Goal: Information Seeking & Learning: Compare options

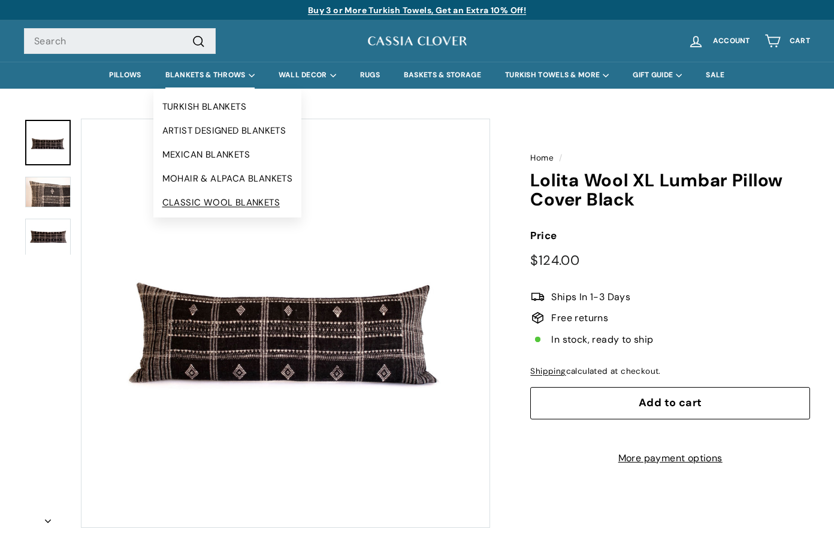
click at [236, 201] on link "CLASSIC WOOL BLANKETS" at bounding box center [227, 203] width 149 height 24
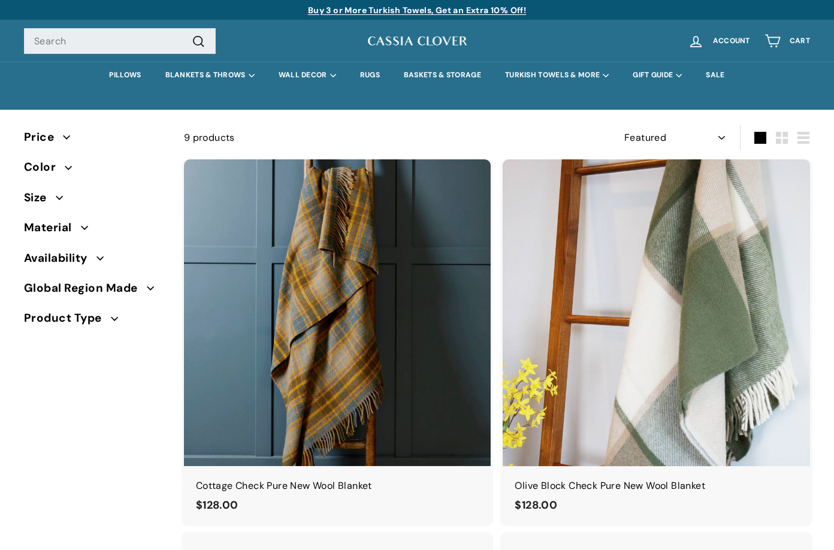
select select "manual"
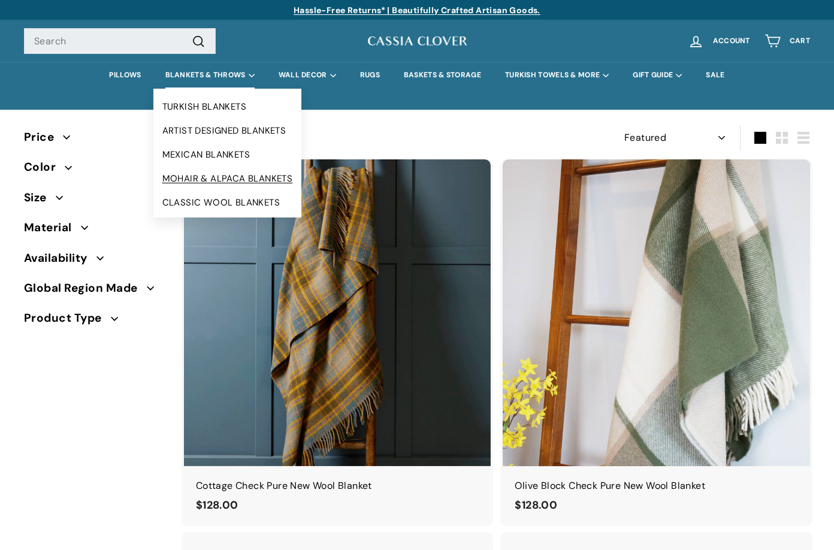
click at [212, 174] on link "MOHAIR & ALPACA BLANKETS" at bounding box center [227, 179] width 149 height 24
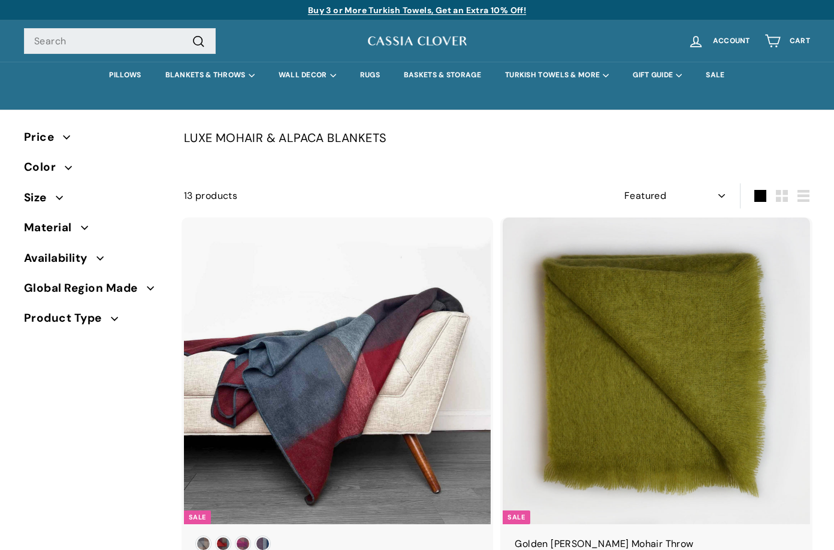
select select "manual"
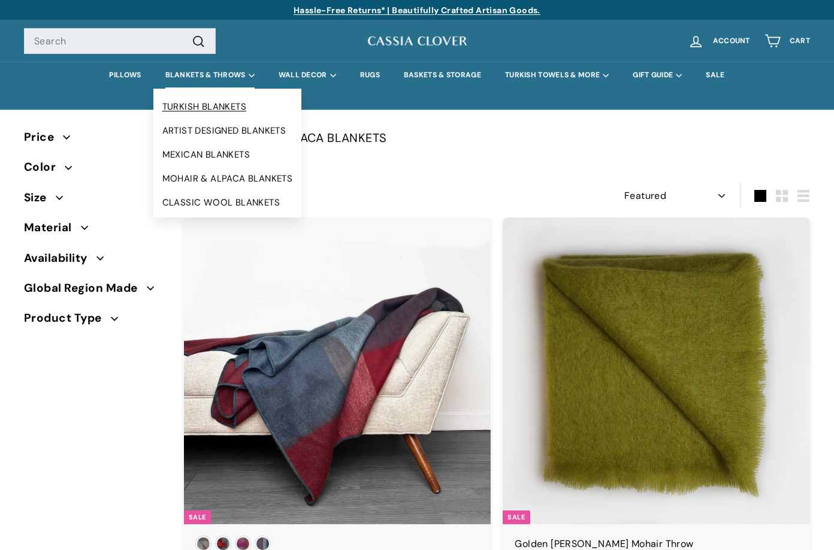
click at [221, 107] on link "TURKISH BLANKETS" at bounding box center [227, 107] width 149 height 24
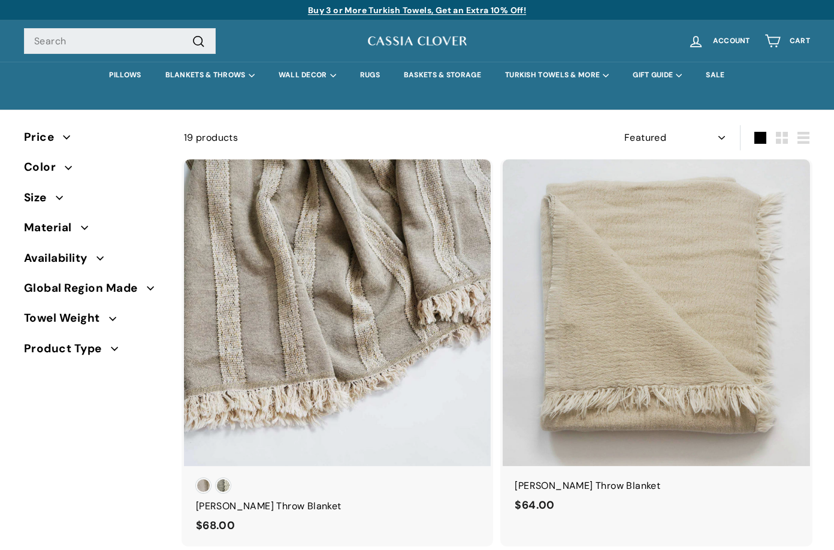
select select "manual"
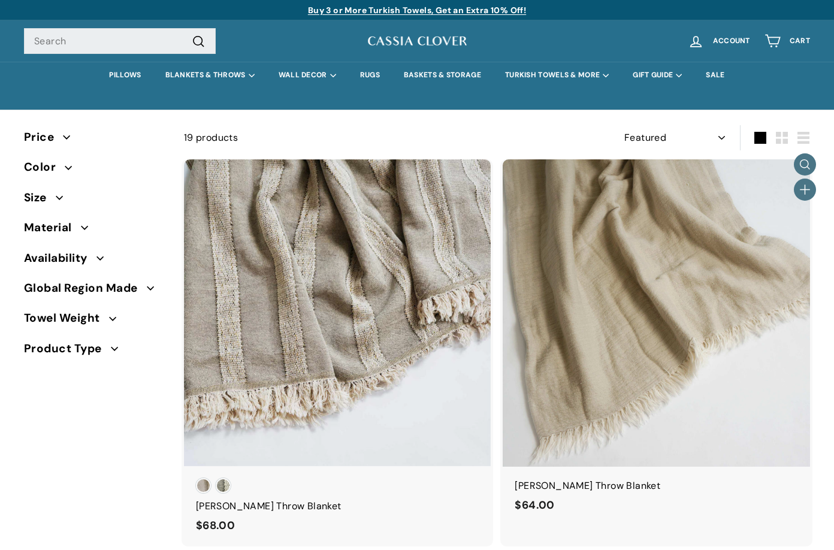
click at [717, 482] on div "Flynn Throw Blanket" at bounding box center [656, 486] width 283 height 16
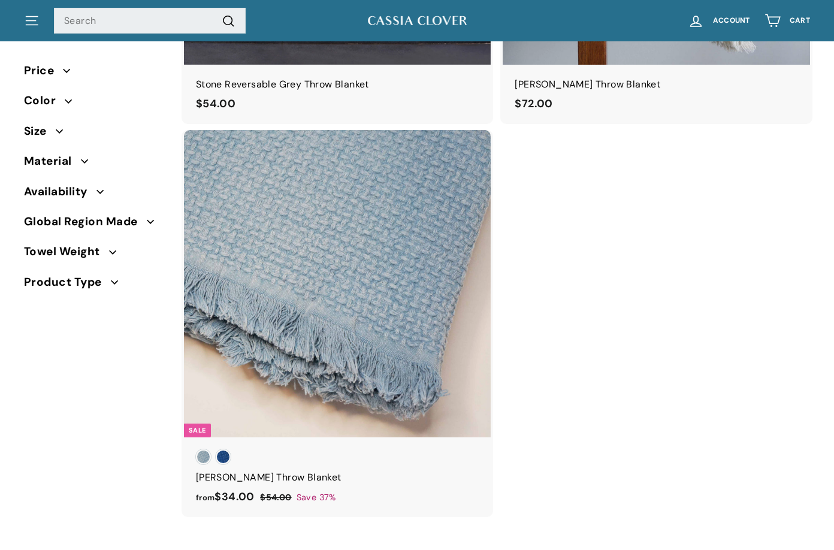
scroll to position [3466, 0]
click at [76, 157] on span "Material" at bounding box center [52, 161] width 57 height 18
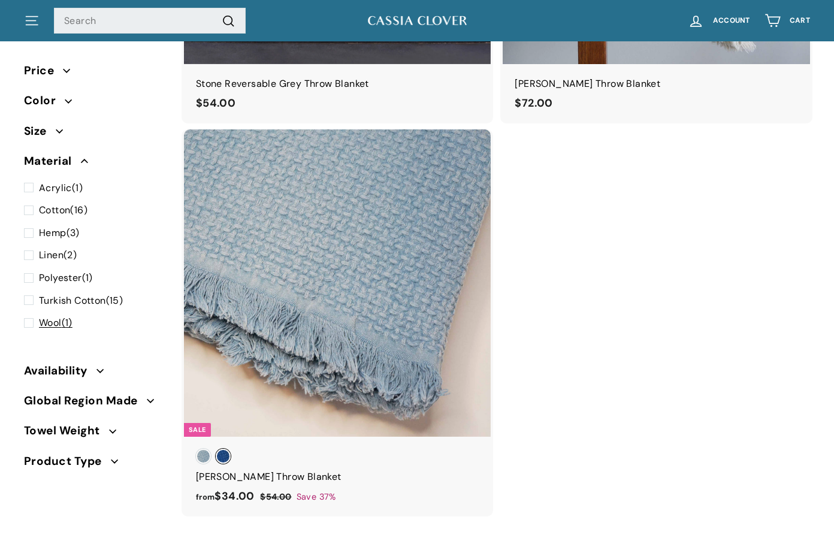
click at [59, 319] on span "Wool" at bounding box center [50, 322] width 23 height 13
click at [32, 315] on input "Wool (1)" at bounding box center [28, 315] width 8 height 0
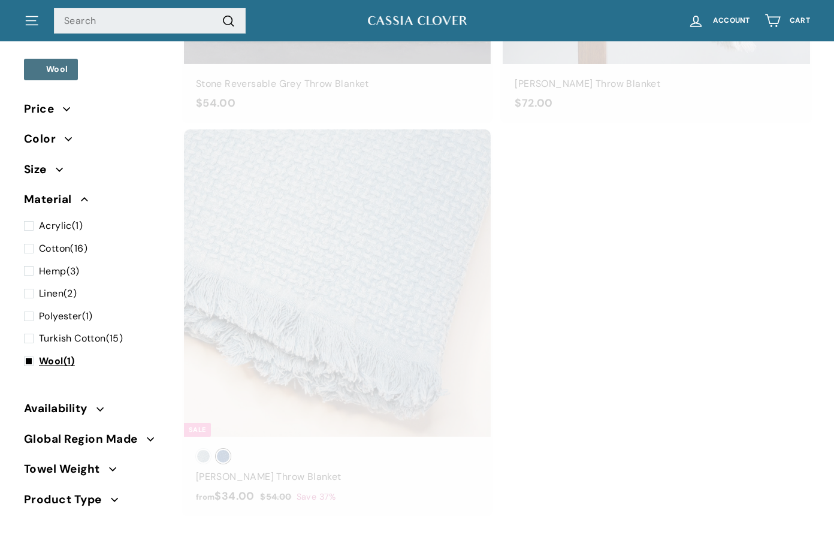
scroll to position [78, 0]
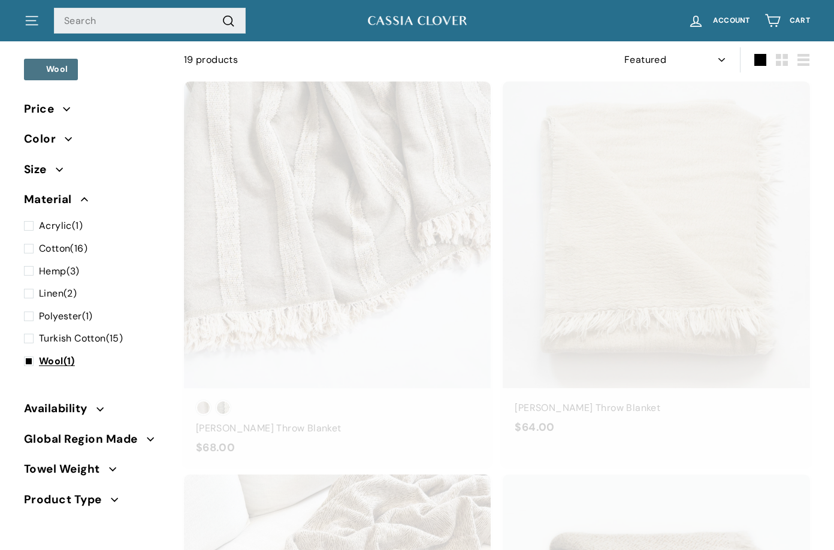
select select "manual"
